Goal: Task Accomplishment & Management: Use online tool/utility

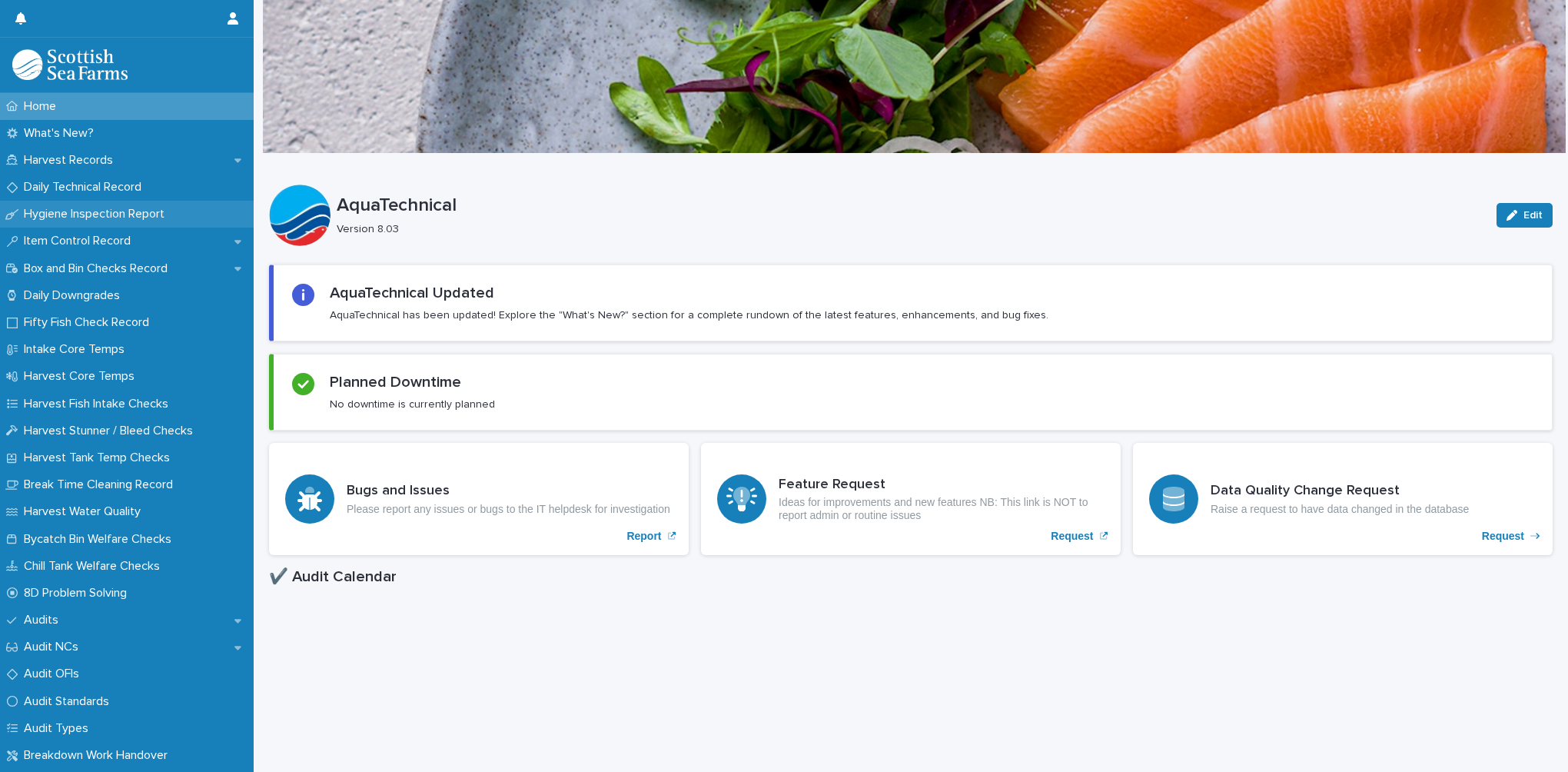
click at [89, 207] on p "Hygiene Inspection Report" at bounding box center [97, 215] width 159 height 15
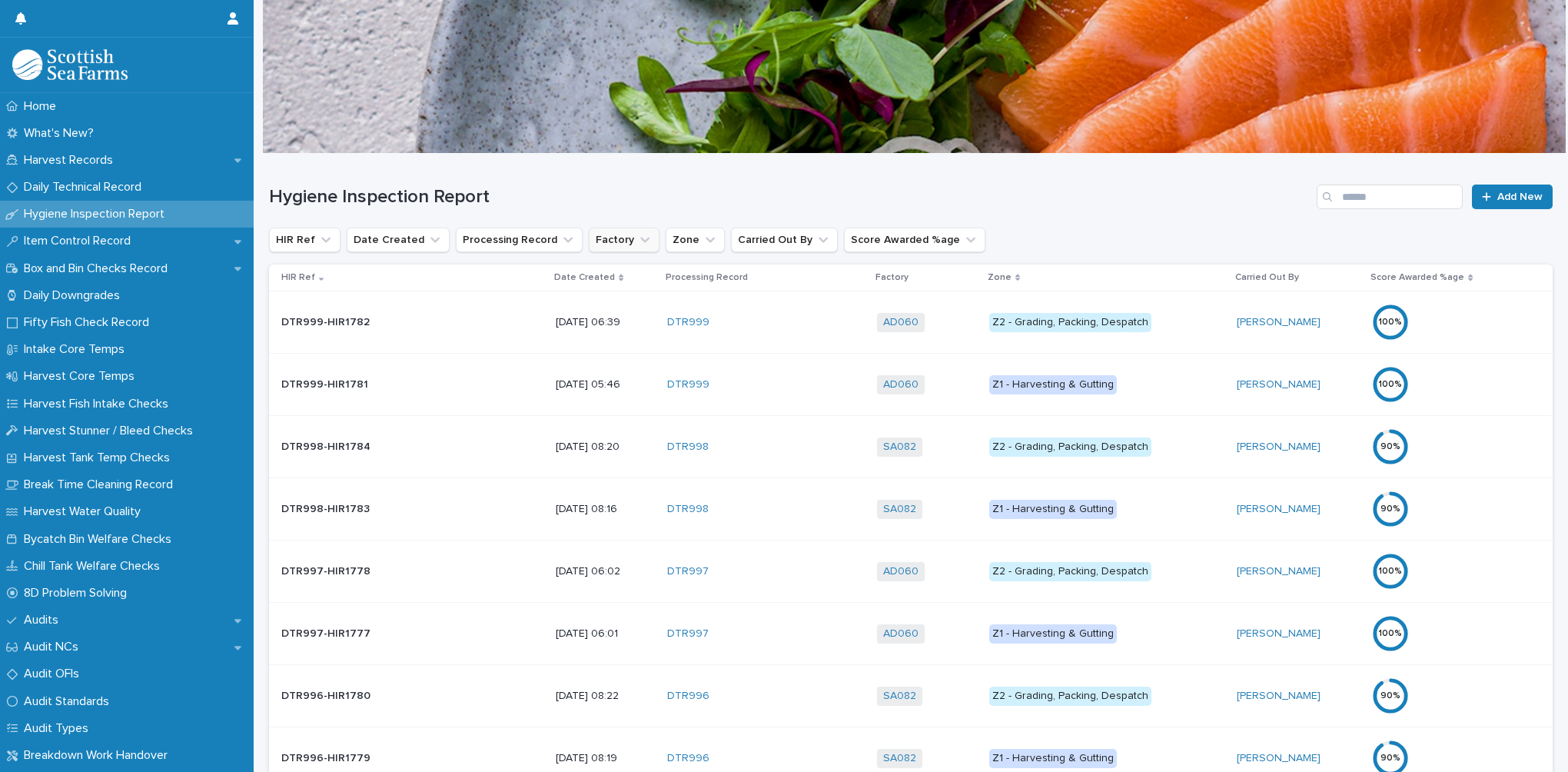
click at [640, 239] on icon "Factory" at bounding box center [645, 240] width 9 height 6
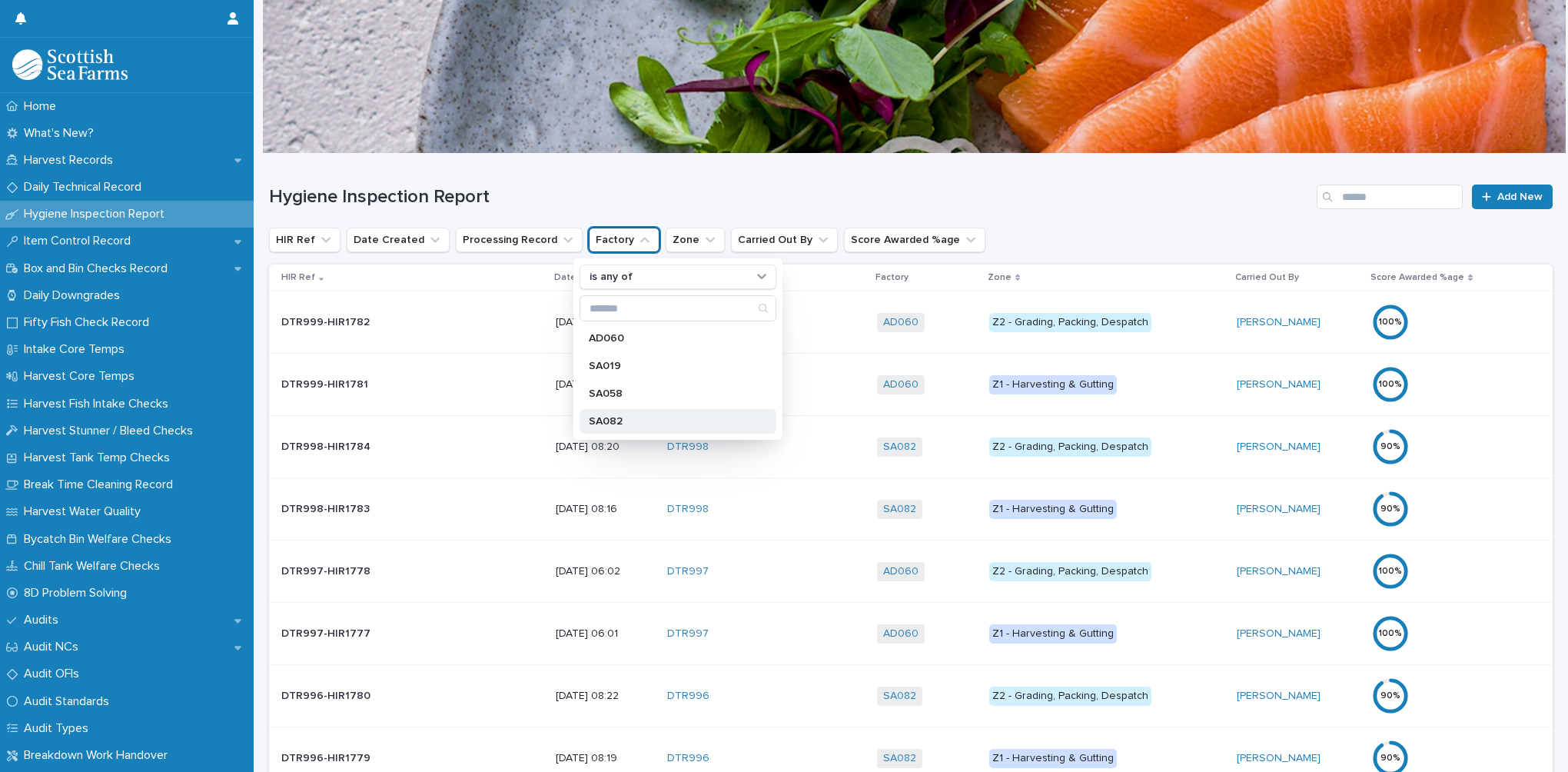
click at [634, 419] on p "SA082" at bounding box center [669, 421] width 163 height 11
click at [952, 164] on div "Hygiene Inspection Report Add New" at bounding box center [910, 190] width 1283 height 73
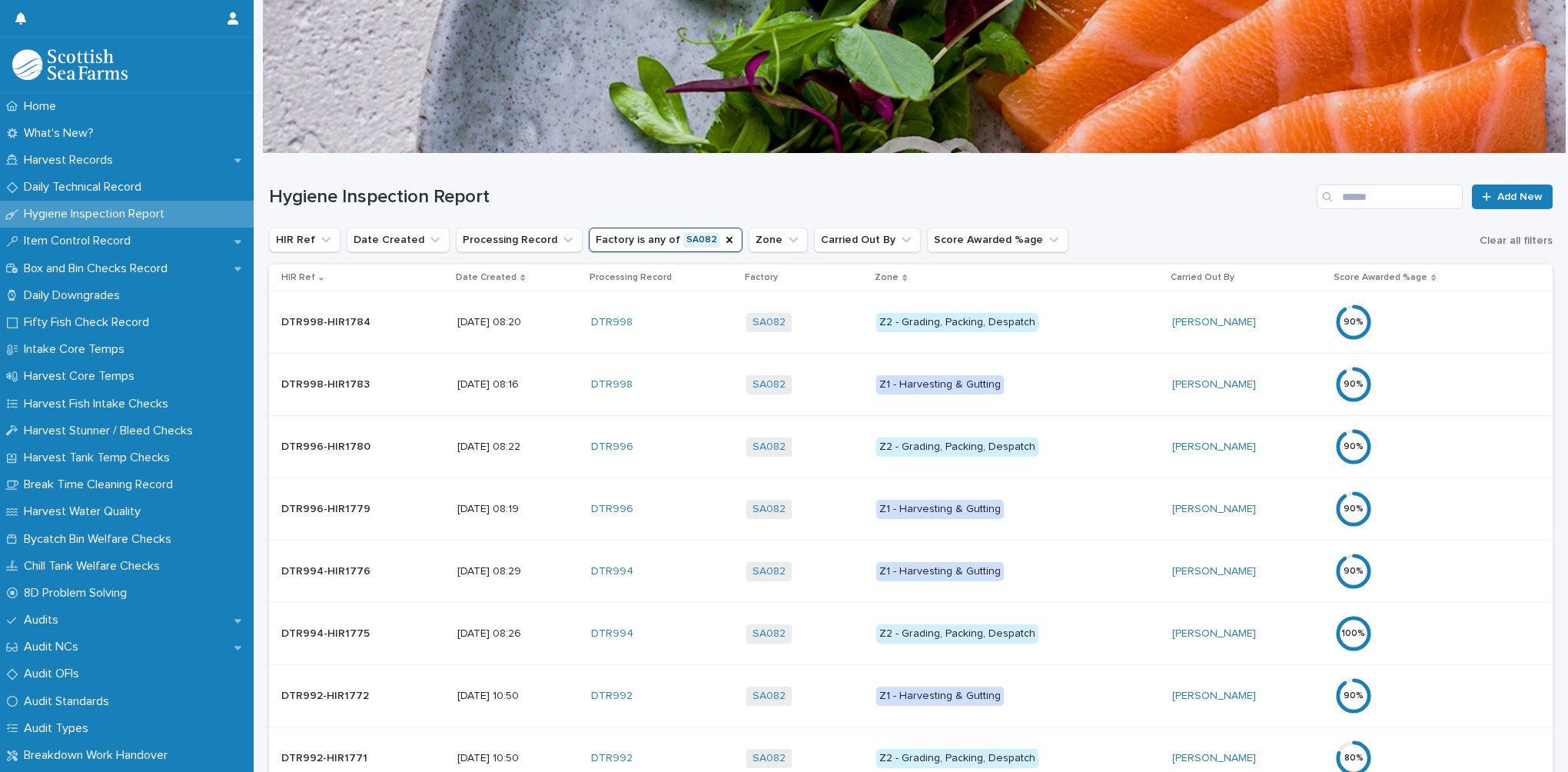
click at [482, 278] on p "Date Created" at bounding box center [486, 277] width 61 height 17
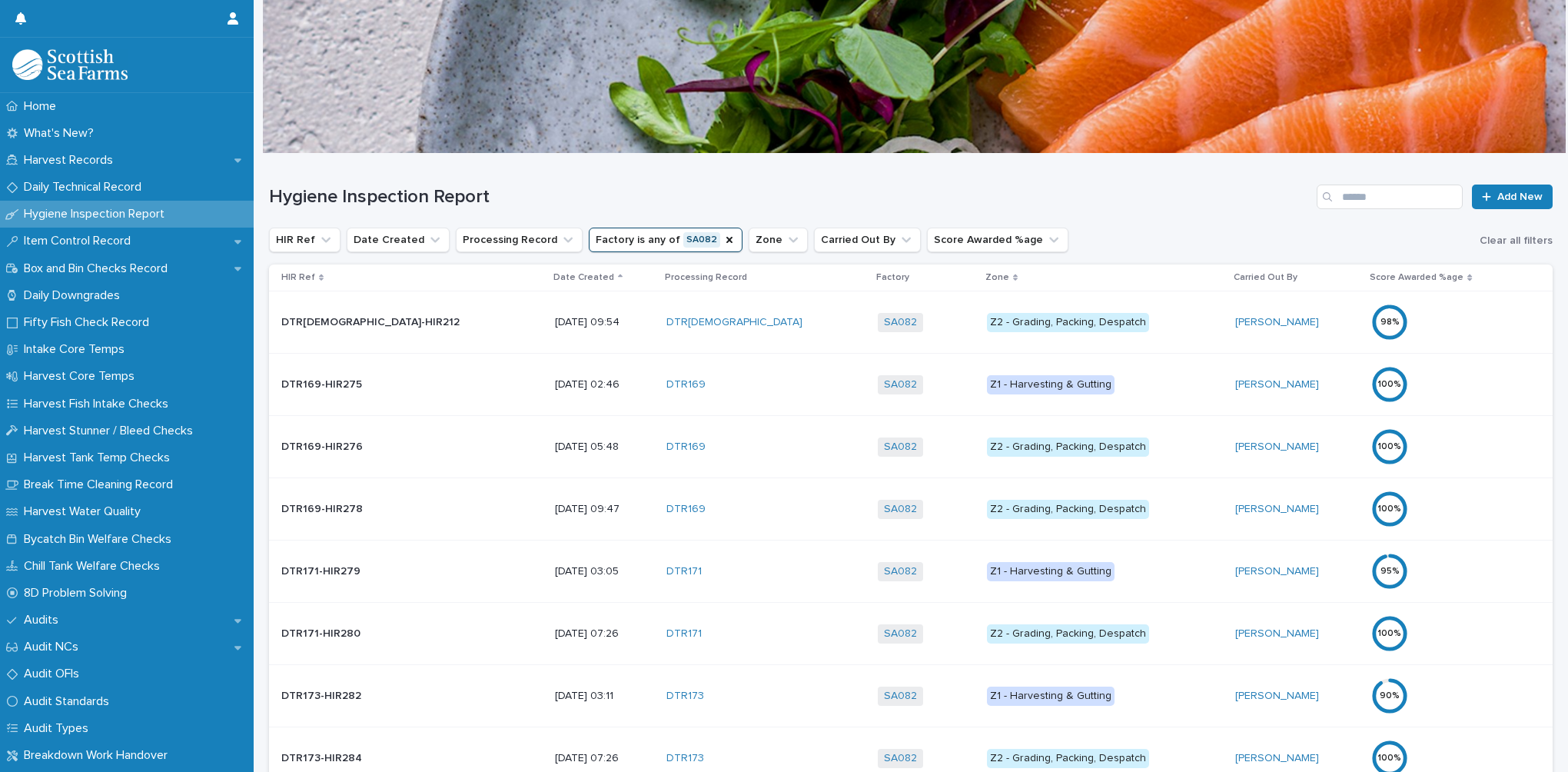
click at [554, 278] on p "Date Created" at bounding box center [584, 277] width 61 height 17
